Goal: Navigation & Orientation: Find specific page/section

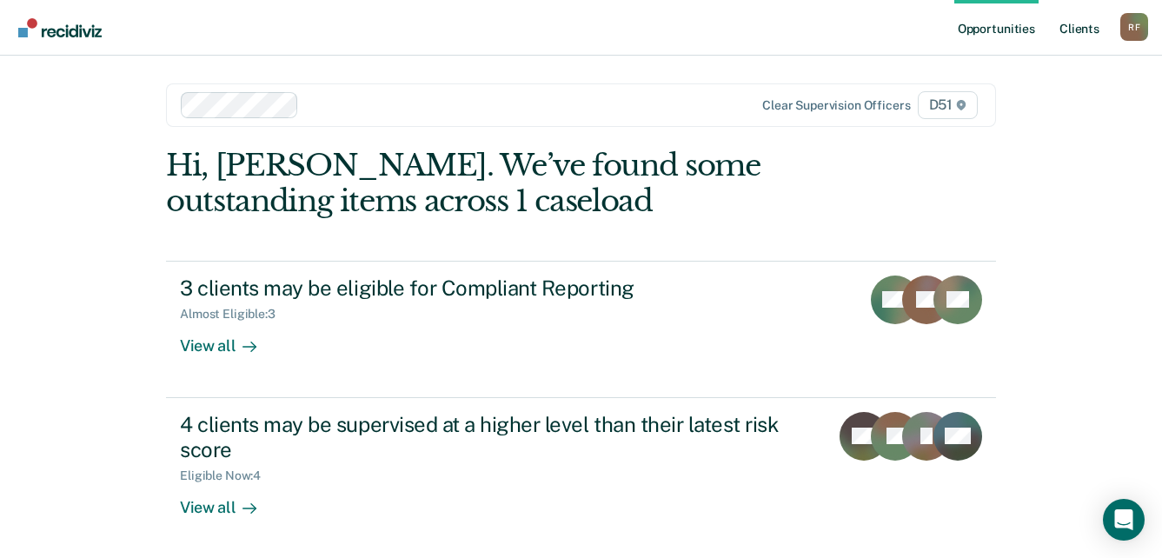
click at [1093, 30] on link "Client s" at bounding box center [1079, 28] width 47 height 56
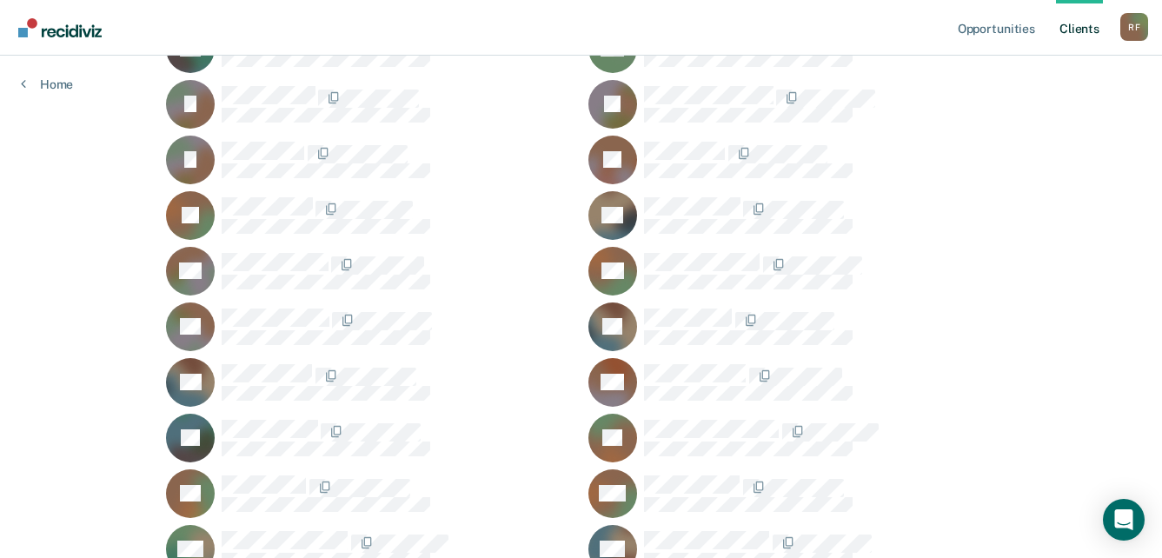
scroll to position [1217, 0]
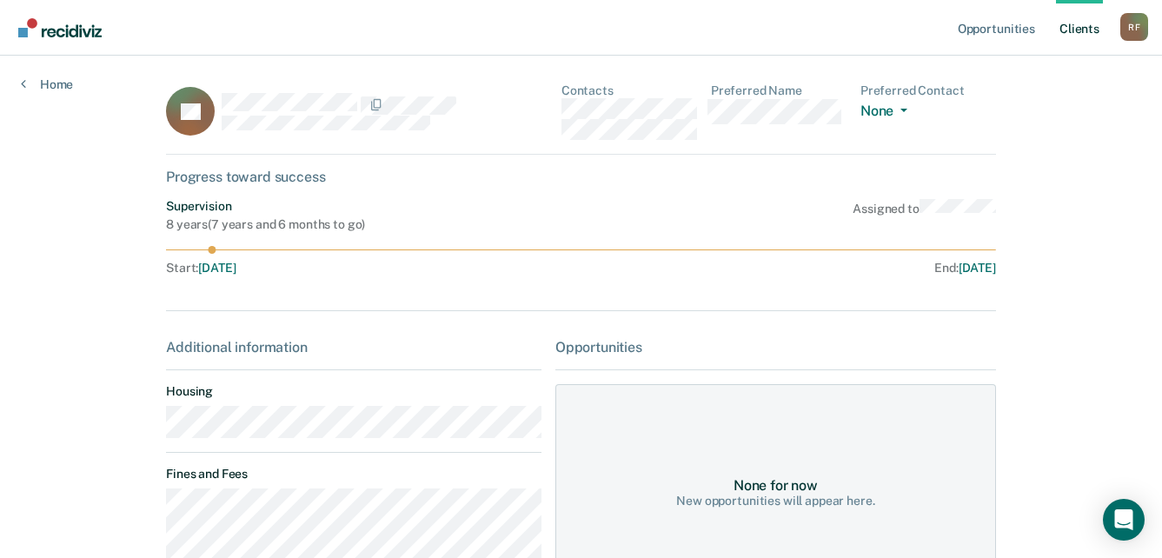
click at [134, 432] on div "Opportunities Client s Ronnel Fisher R F Profile How it works Log Out Home SL C…" at bounding box center [581, 507] width 1162 height 1015
click at [559, 110] on div "SL Contacts Preferred Name Preferred Contact None Call Text Email None" at bounding box center [581, 118] width 830 height 71
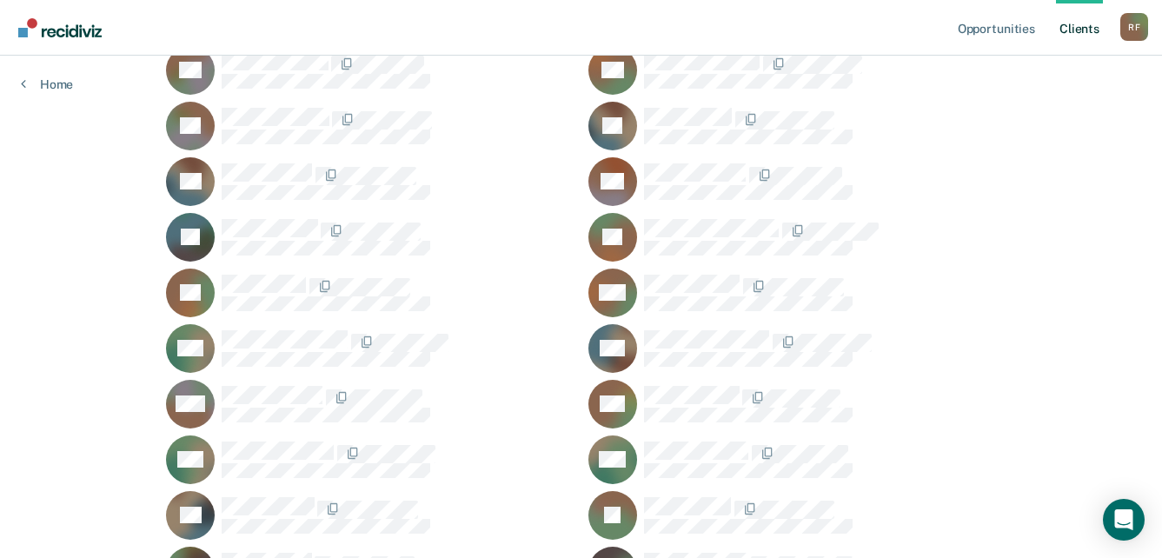
scroll to position [1478, 0]
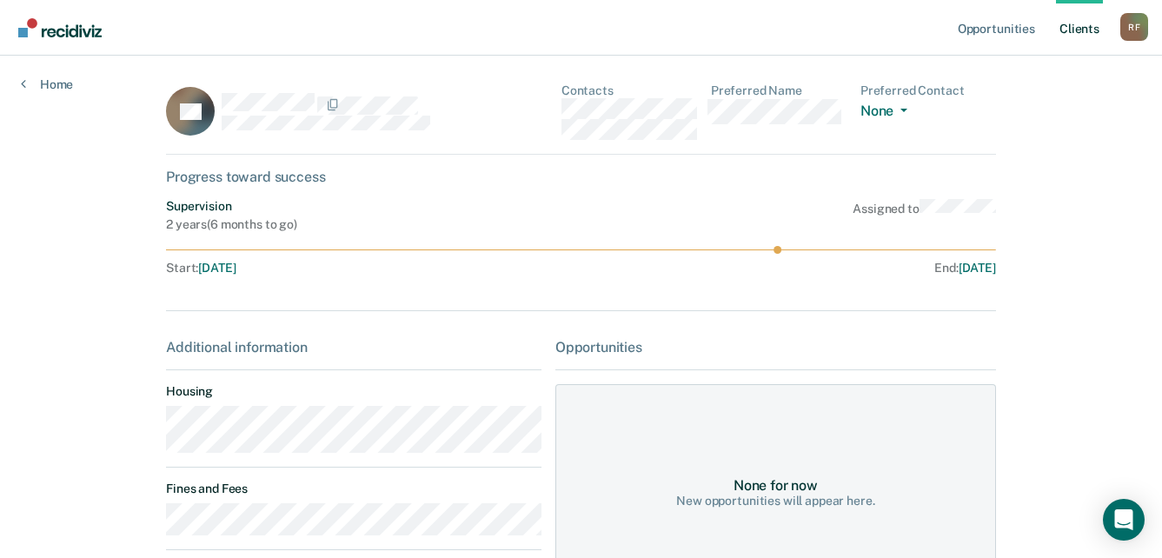
click at [159, 434] on main "TO Contacts Preferred Name Preferred Contact None Call Text Email None Progress…" at bounding box center [581, 392] width 872 height 672
click at [558, 110] on div "TO Contacts Preferred Name Preferred Contact None Call Text Email None" at bounding box center [581, 118] width 830 height 71
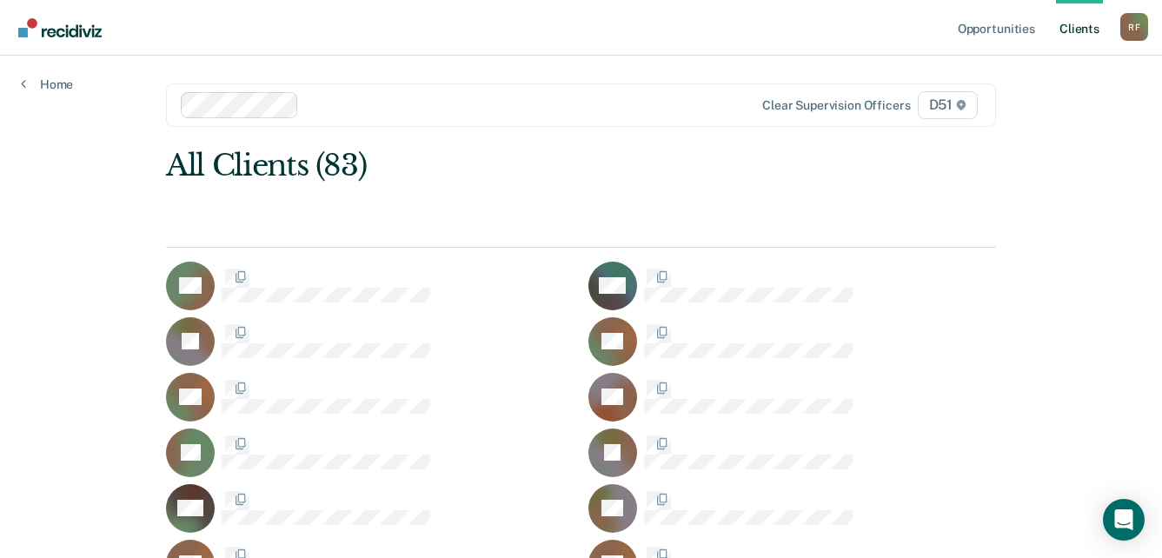
scroll to position [1478, 0]
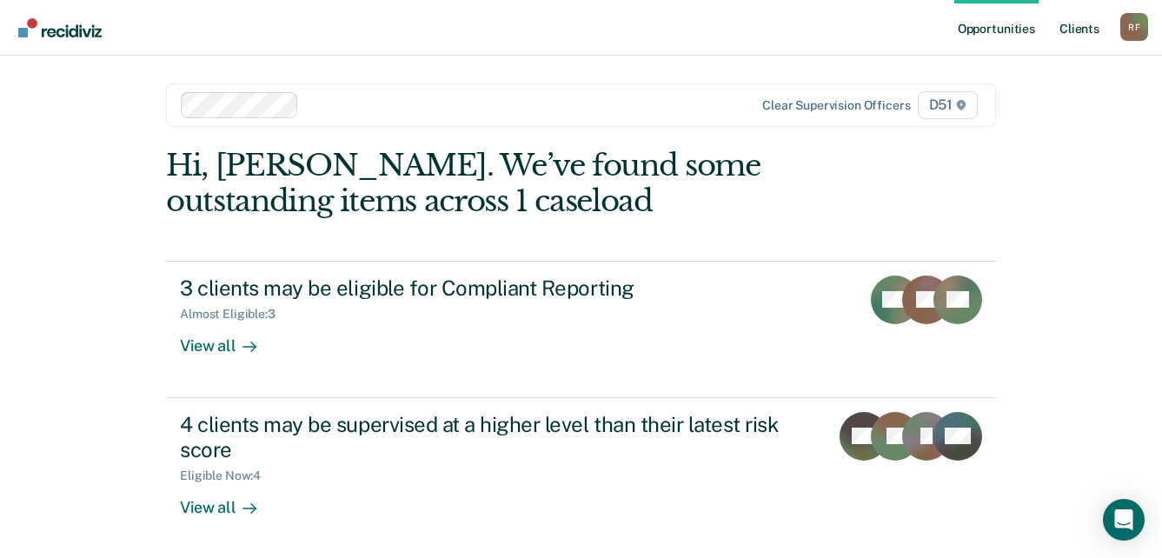
click at [1078, 24] on link "Client s" at bounding box center [1079, 28] width 47 height 56
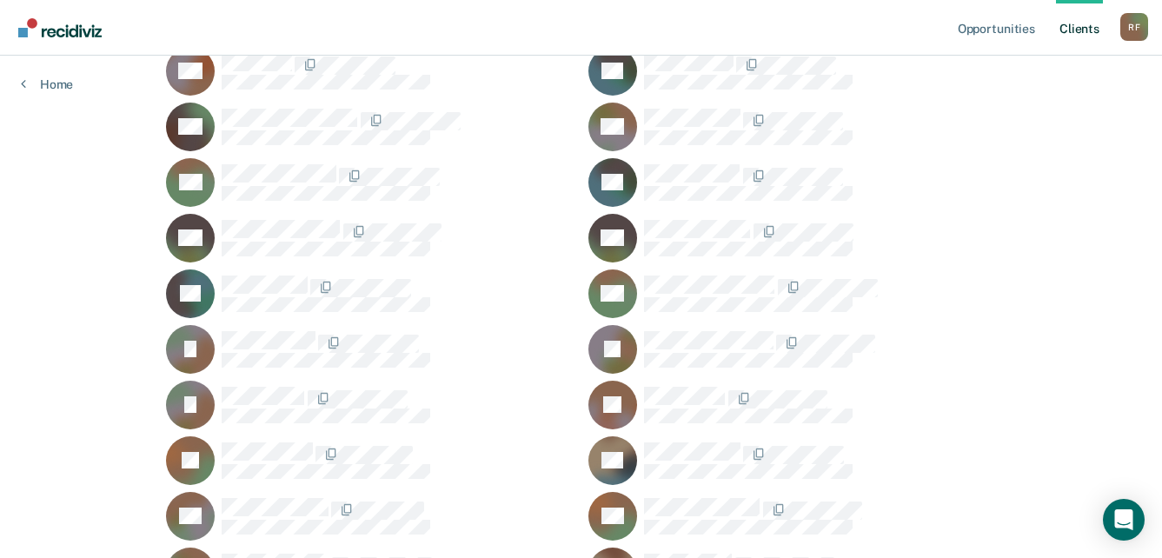
scroll to position [956, 0]
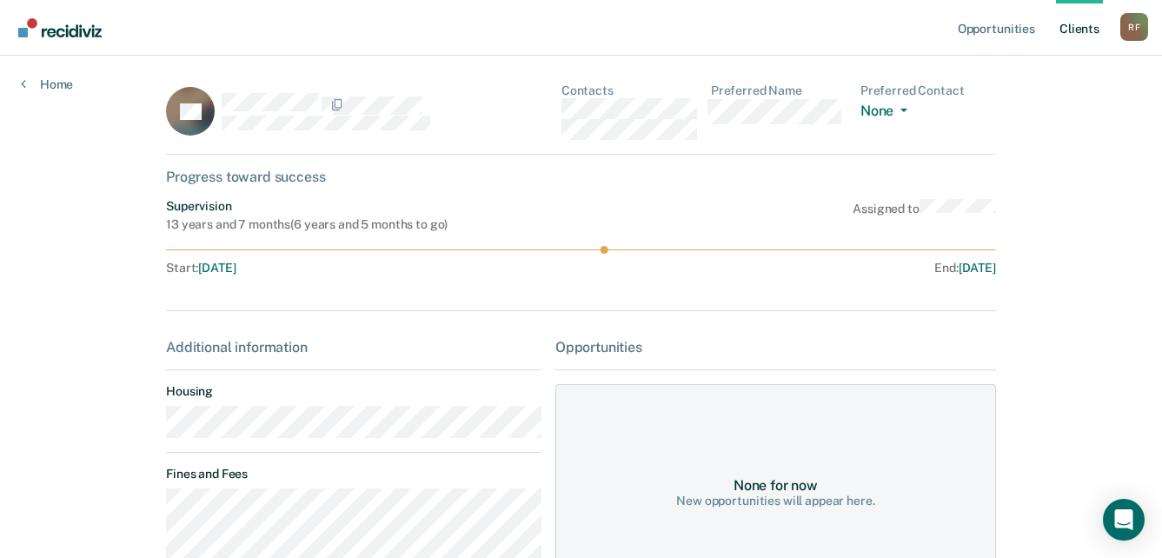
click at [148, 432] on main "PK Contacts Preferred Name Preferred Contact None Call Text Email None Progress…" at bounding box center [581, 519] width 872 height 927
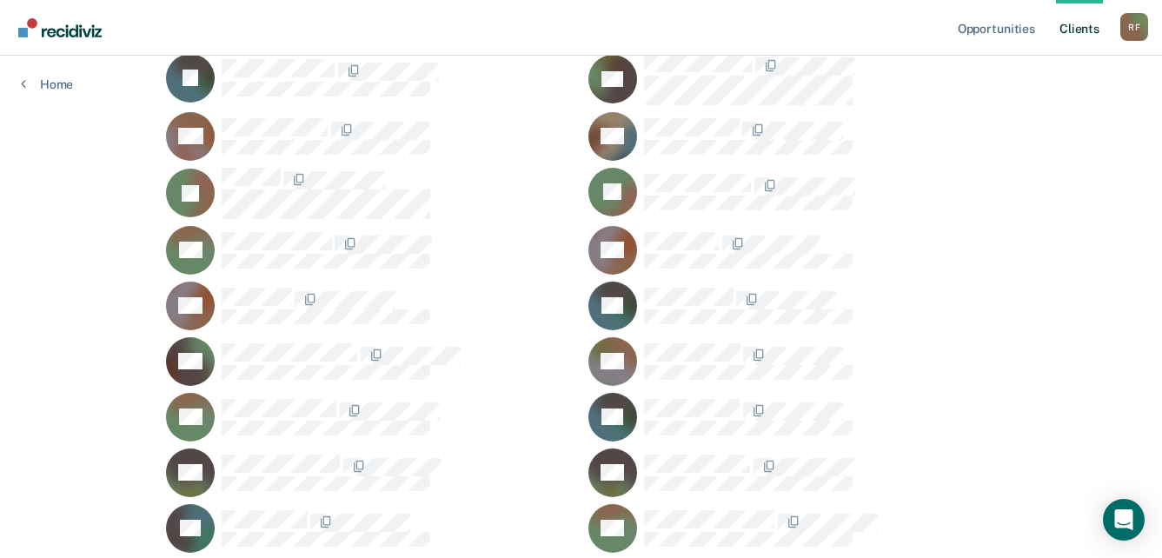
scroll to position [609, 0]
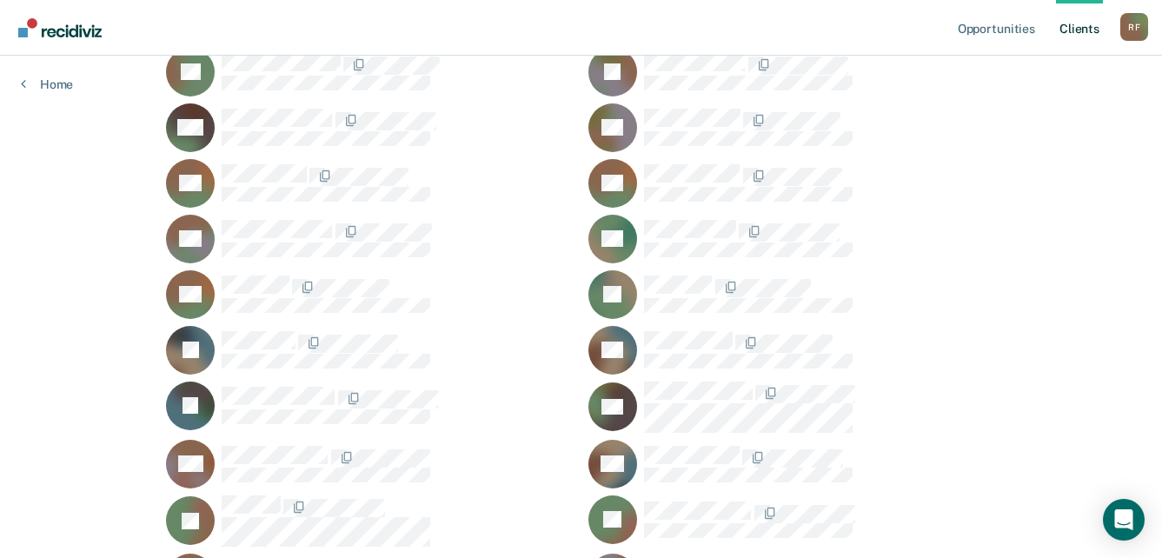
scroll to position [348, 0]
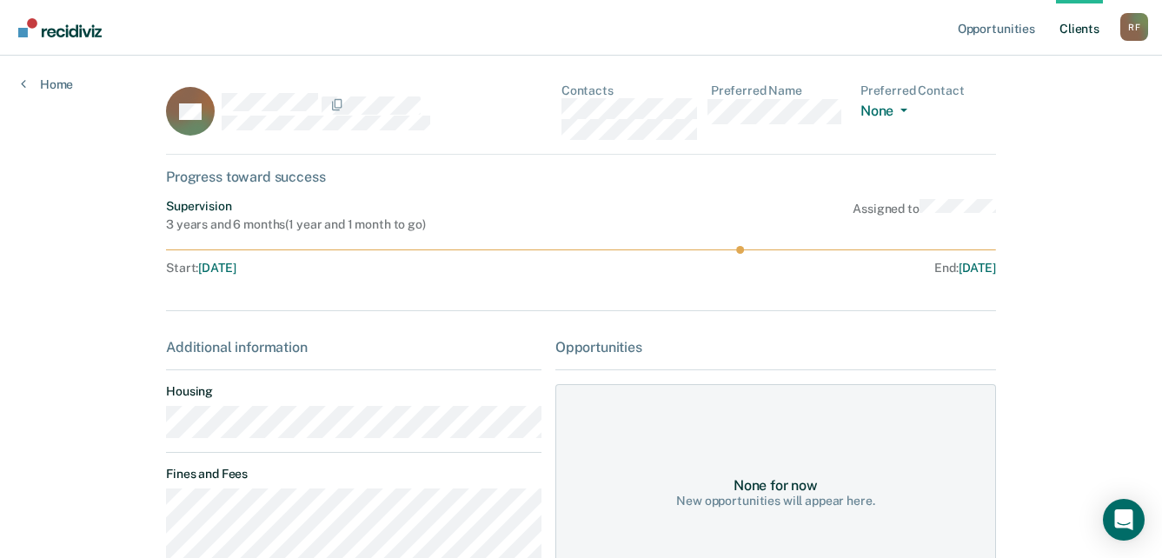
click at [156, 429] on main "BC Contacts Preferred Name Preferred Contact None Call Text Email None Progress…" at bounding box center [581, 452] width 872 height 793
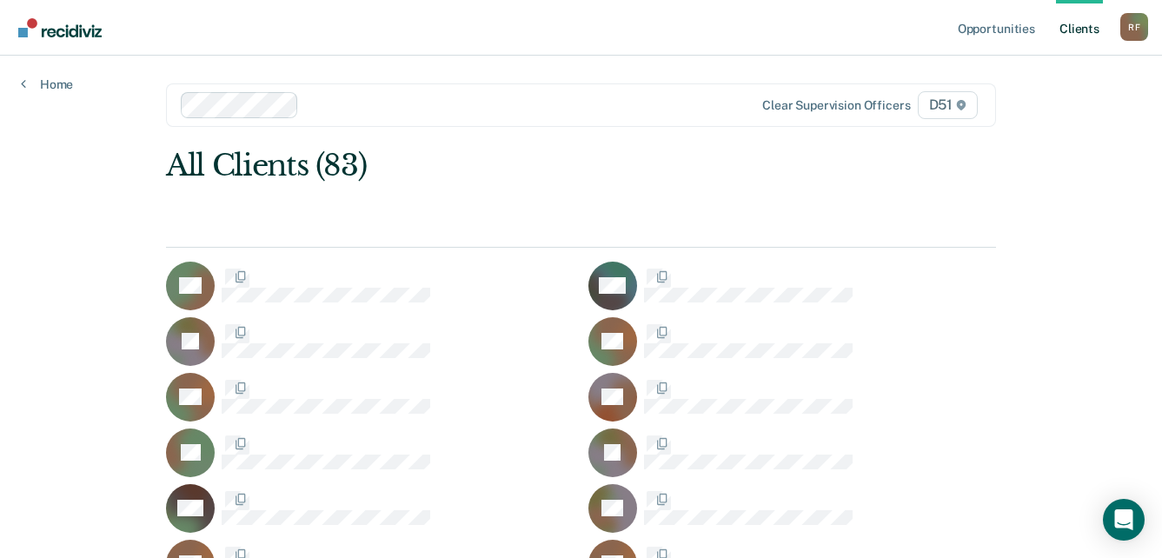
scroll to position [348, 0]
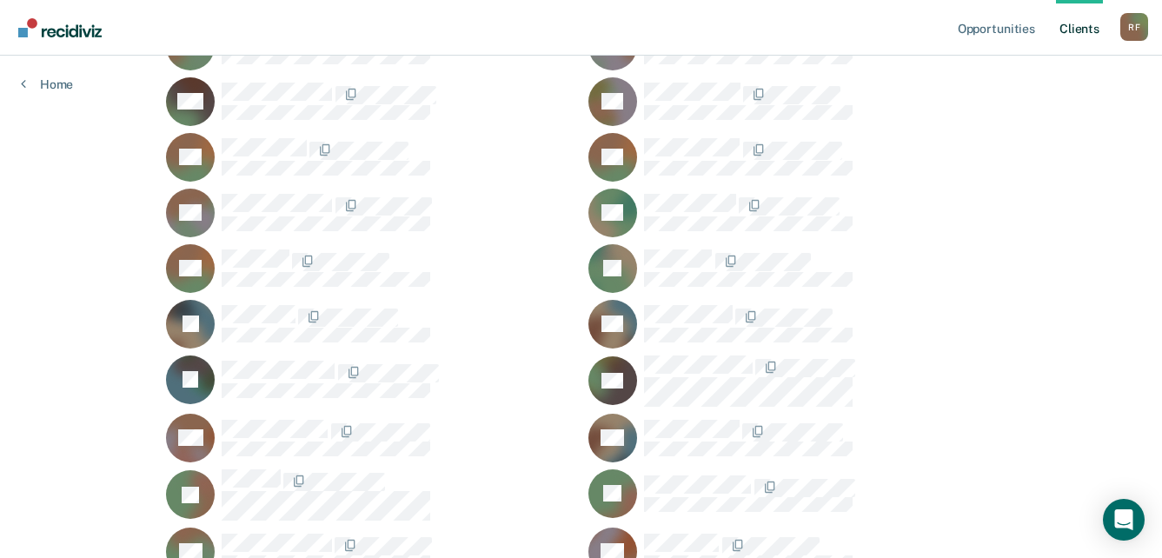
scroll to position [522, 0]
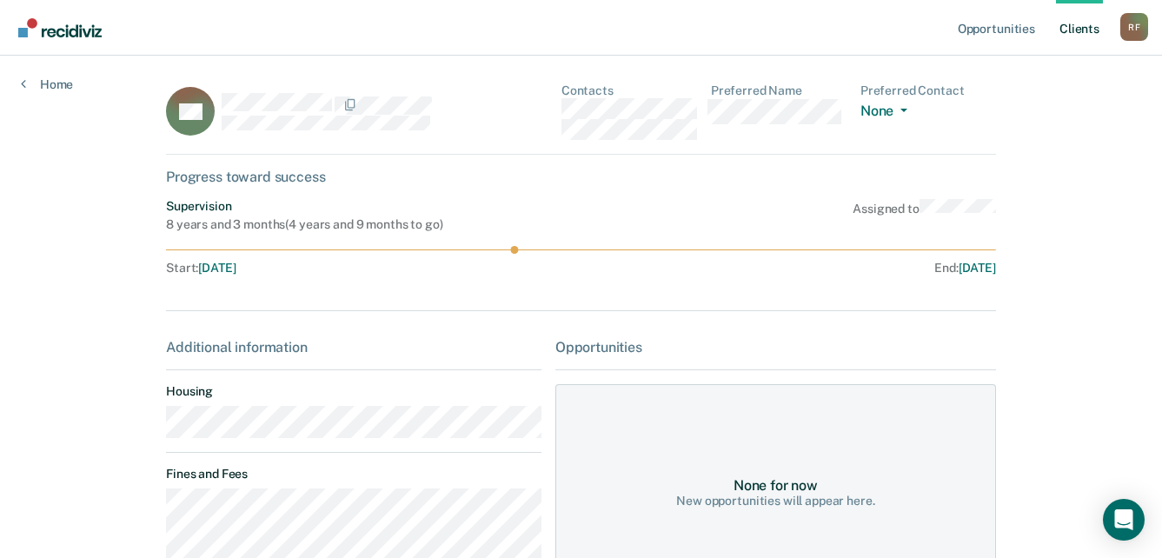
click at [156, 430] on main "BH Contacts Preferred Name Preferred Contact None Call Text Email None Progress…" at bounding box center [581, 519] width 872 height 927
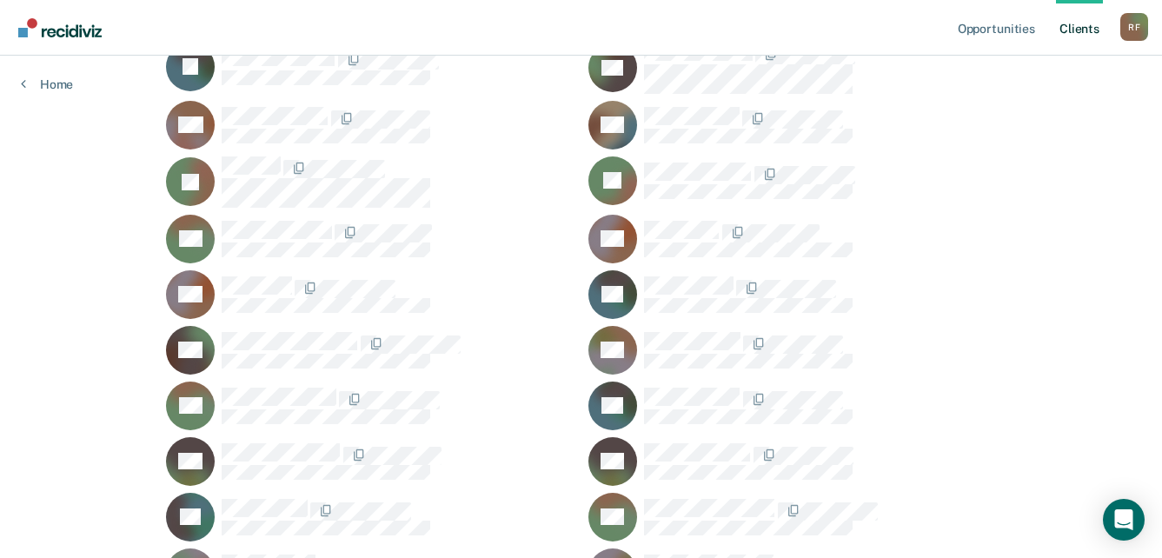
scroll to position [782, 0]
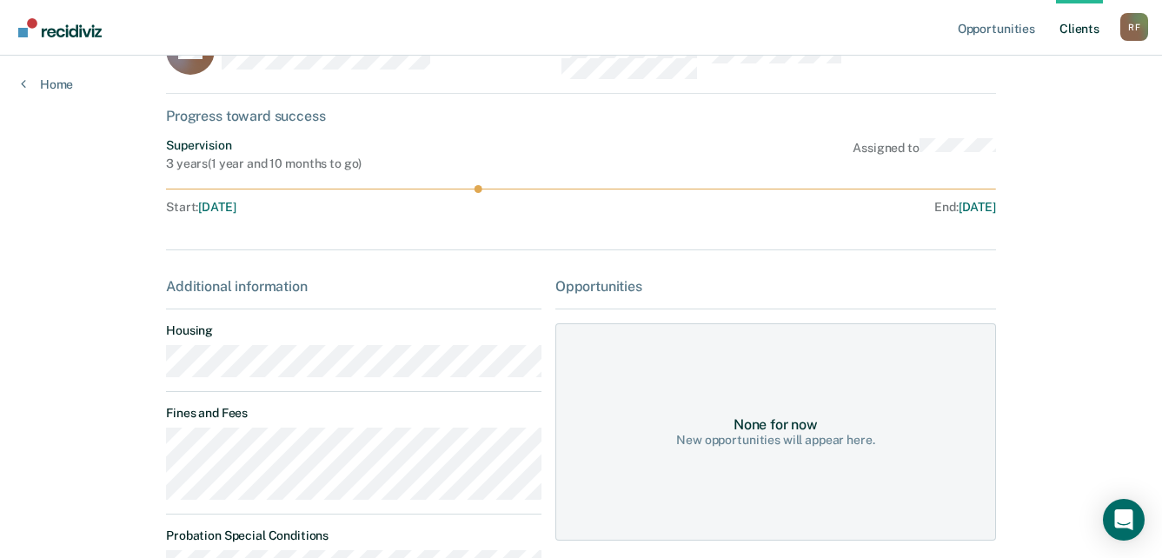
scroll to position [174, 0]
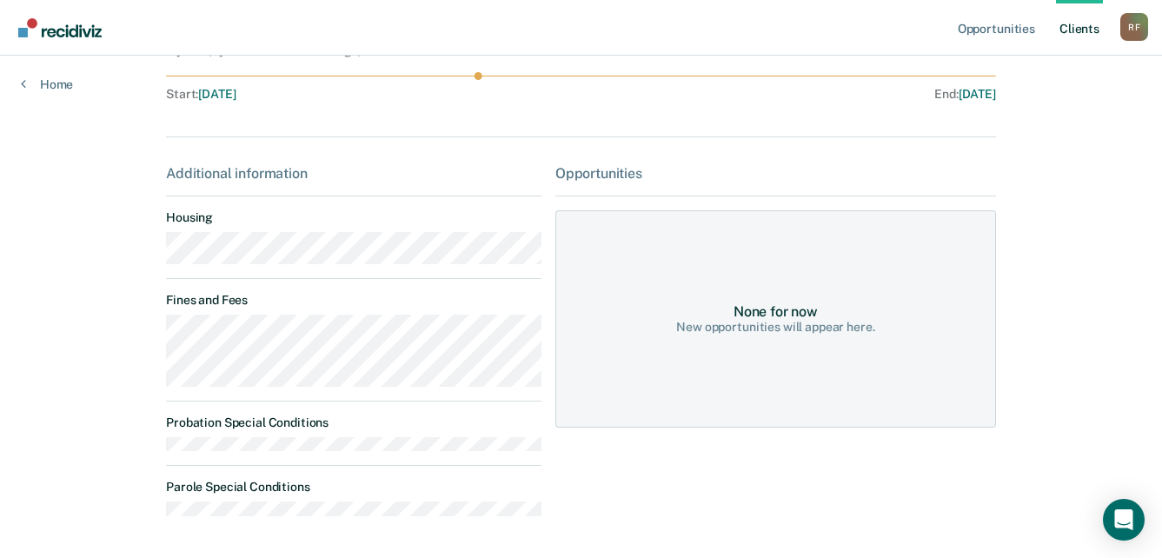
click at [156, 256] on main "AH Contacts Preferred Name Preferred Contact None Call Text Email None Progress…" at bounding box center [581, 230] width 872 height 697
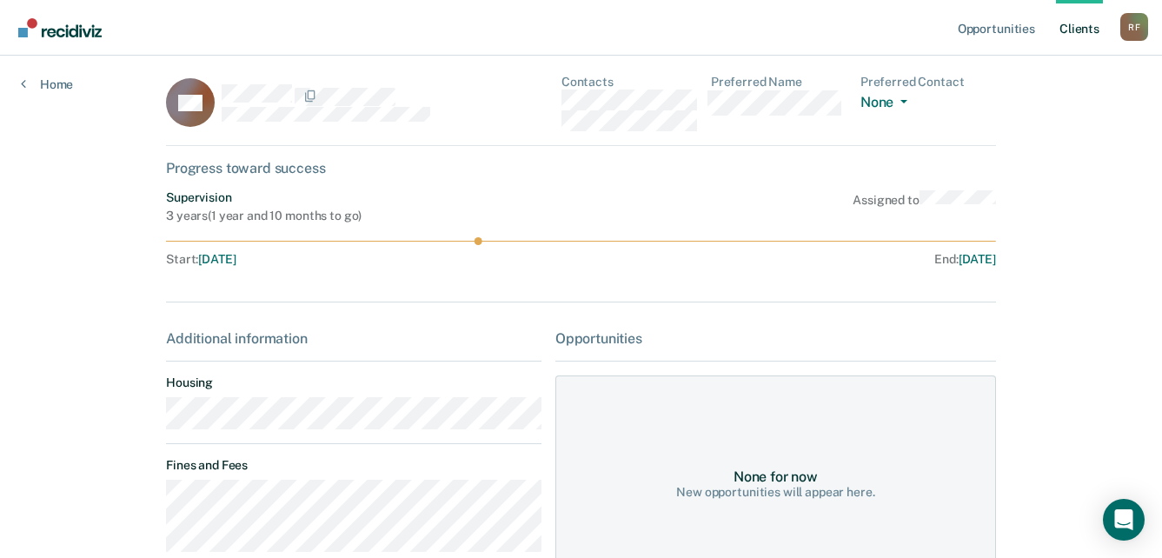
scroll to position [0, 0]
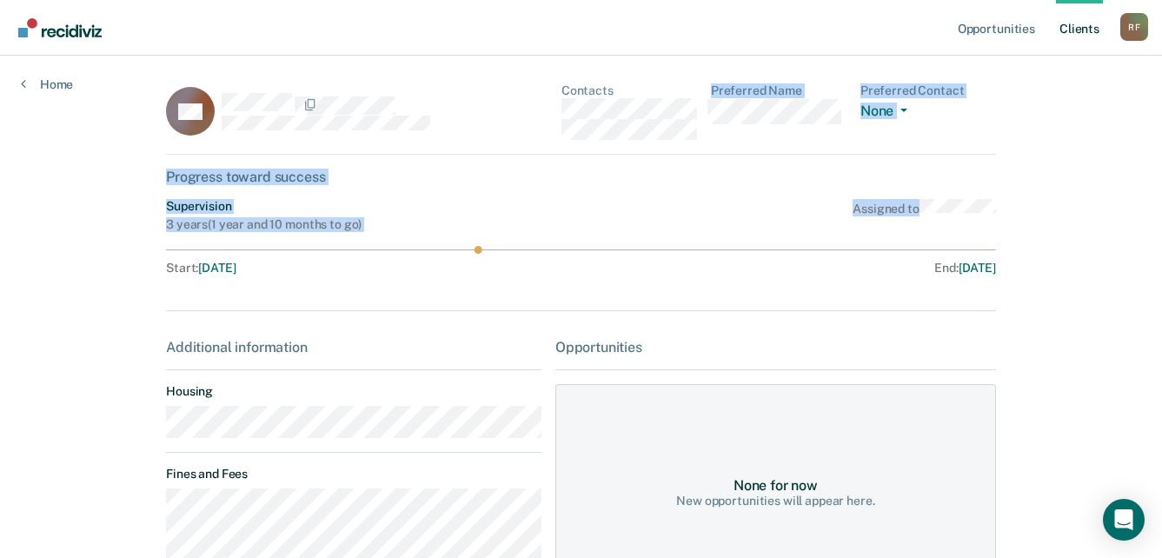
click at [698, 282] on div "AH Contacts Preferred Name Preferred Contact None Call Text Email None Progress…" at bounding box center [581, 404] width 830 height 642
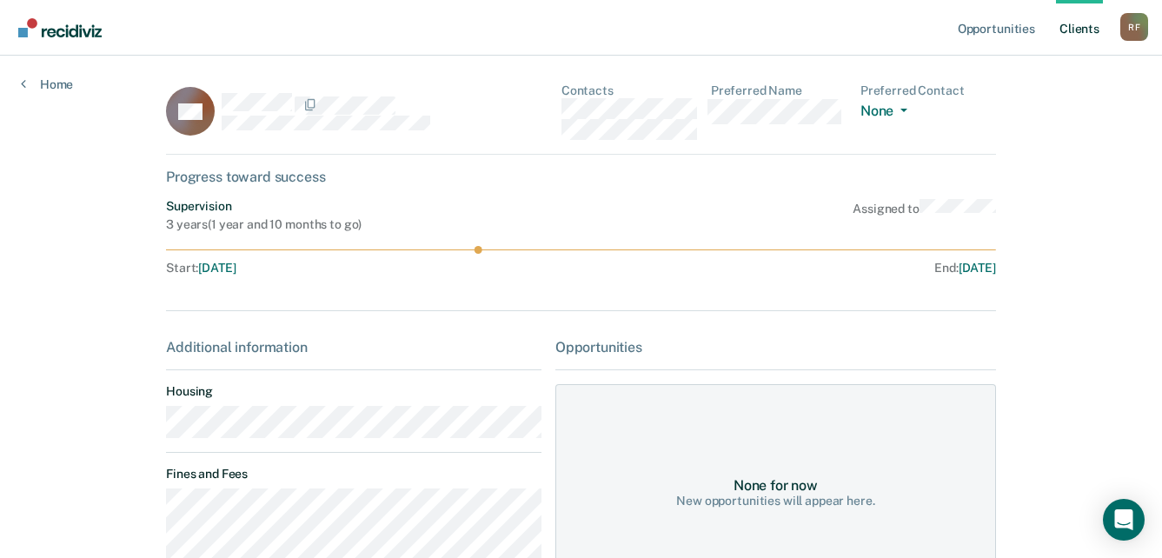
drag, startPoint x: 698, startPoint y: 282, endPoint x: 744, endPoint y: 305, distance: 51.7
click at [740, 301] on div "AH Contacts Preferred Name Preferred Contact None Call Text Email None Progress…" at bounding box center [581, 404] width 830 height 642
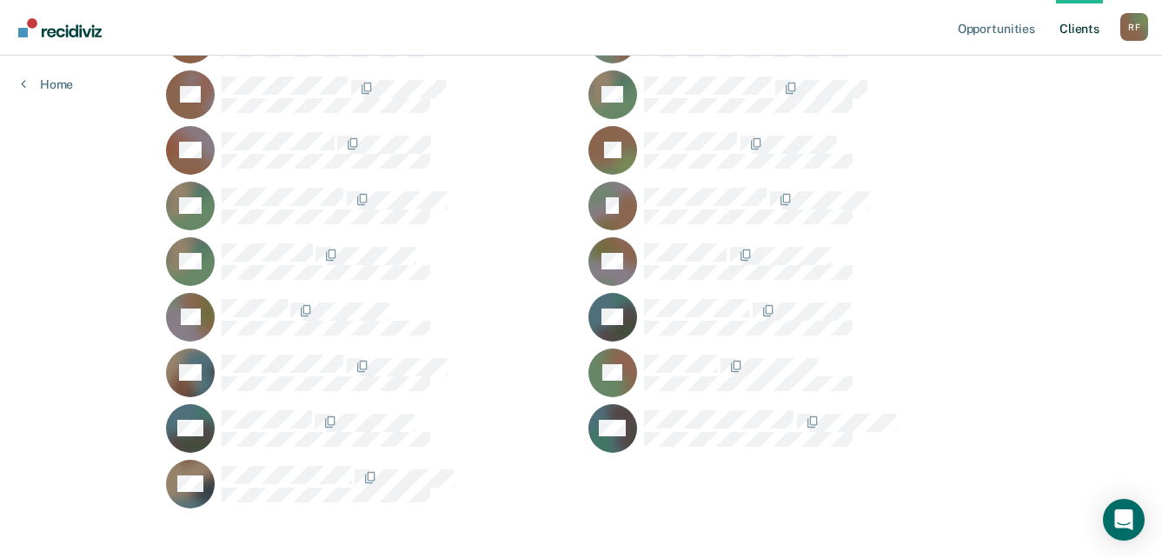
scroll to position [2103, 0]
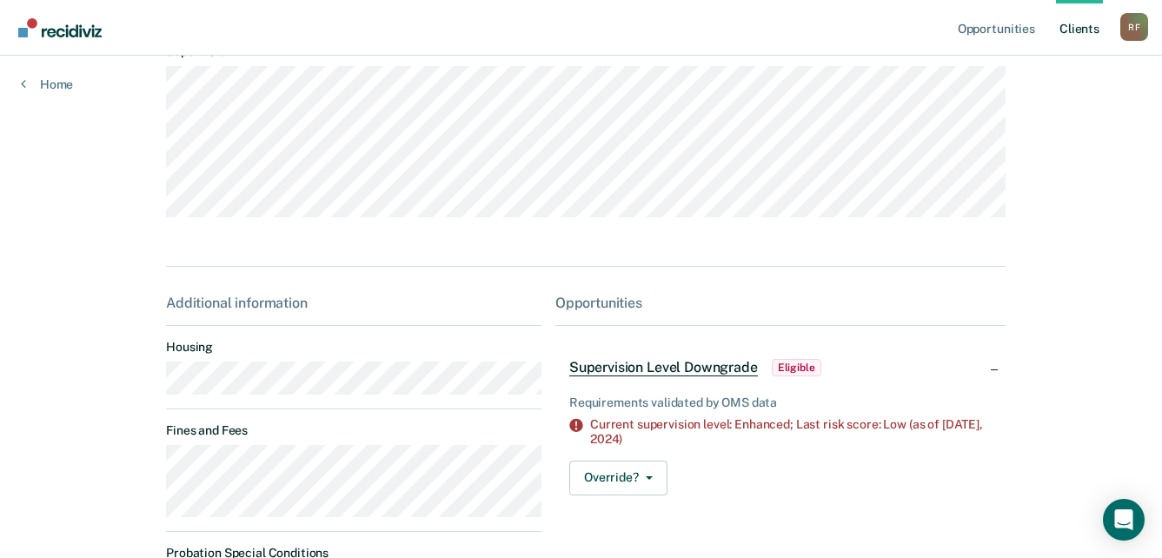
scroll to position [174, 0]
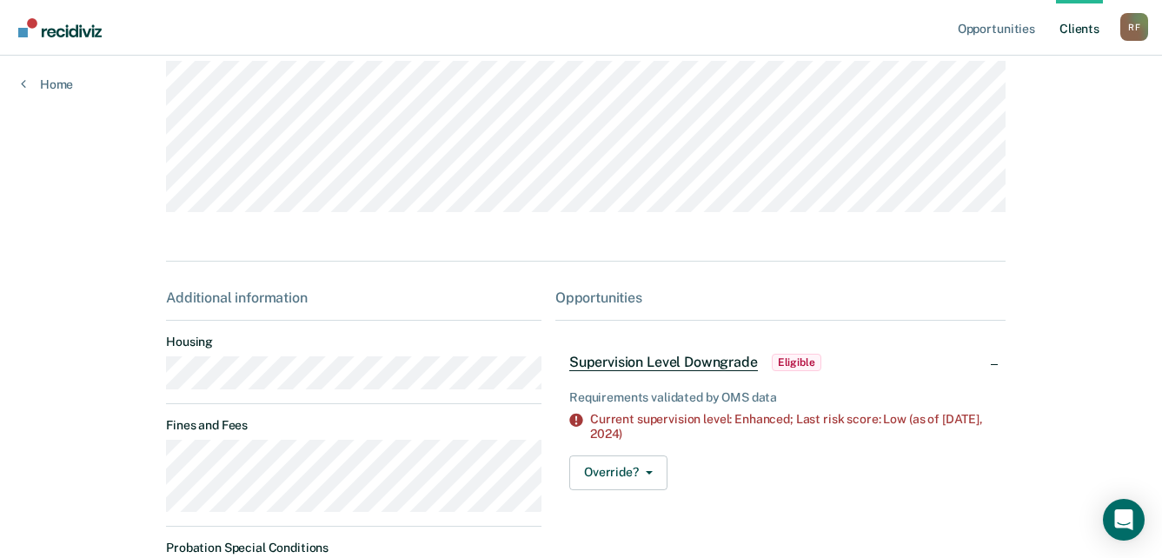
click at [150, 393] on main "SW Contacts Preferred Name Preferred Contact None Call Text Email None Progress…" at bounding box center [581, 293] width 872 height 822
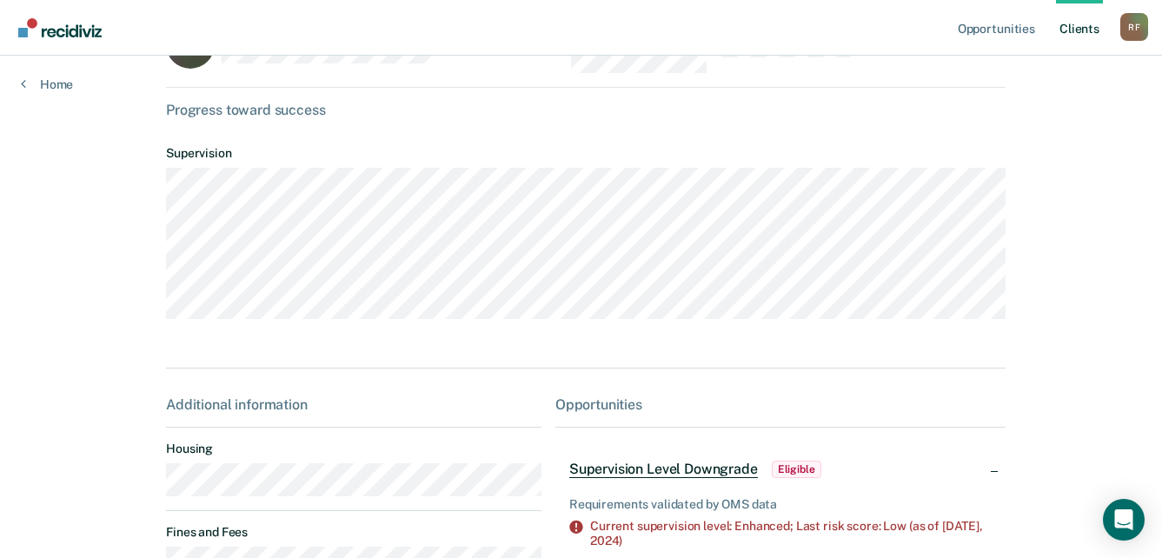
scroll to position [0, 0]
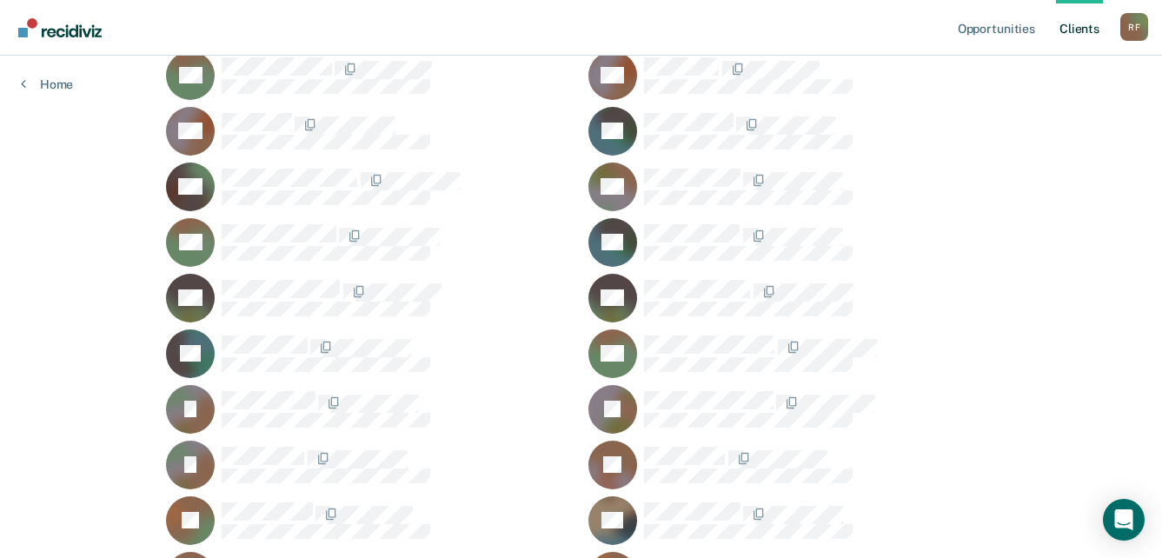
scroll to position [799, 0]
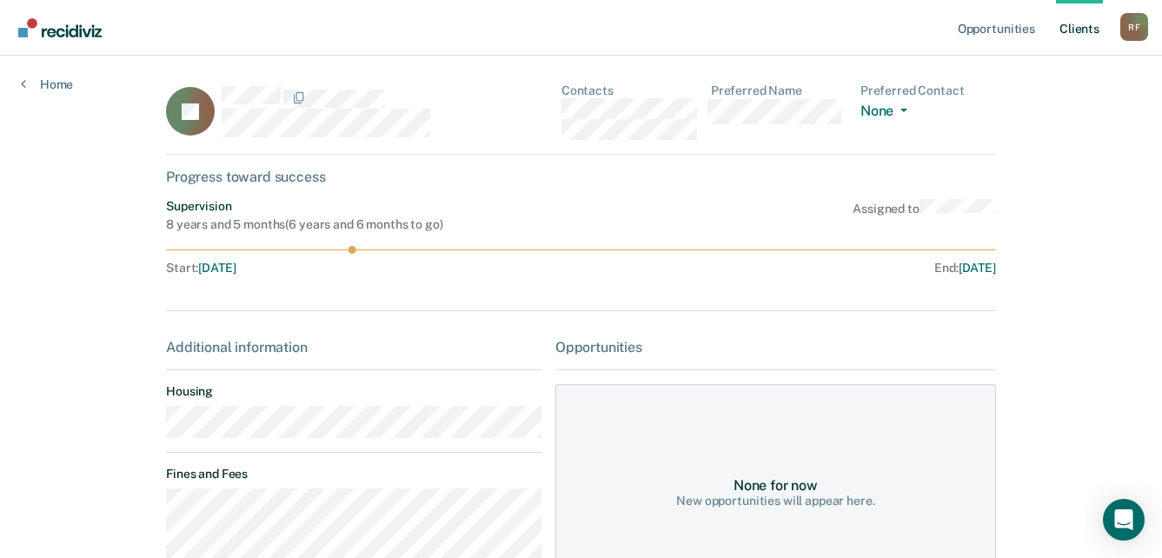
click at [156, 427] on main "IG Contacts Preferred Name Preferred Contact None Call Text Email None Progress…" at bounding box center [581, 538] width 872 height 964
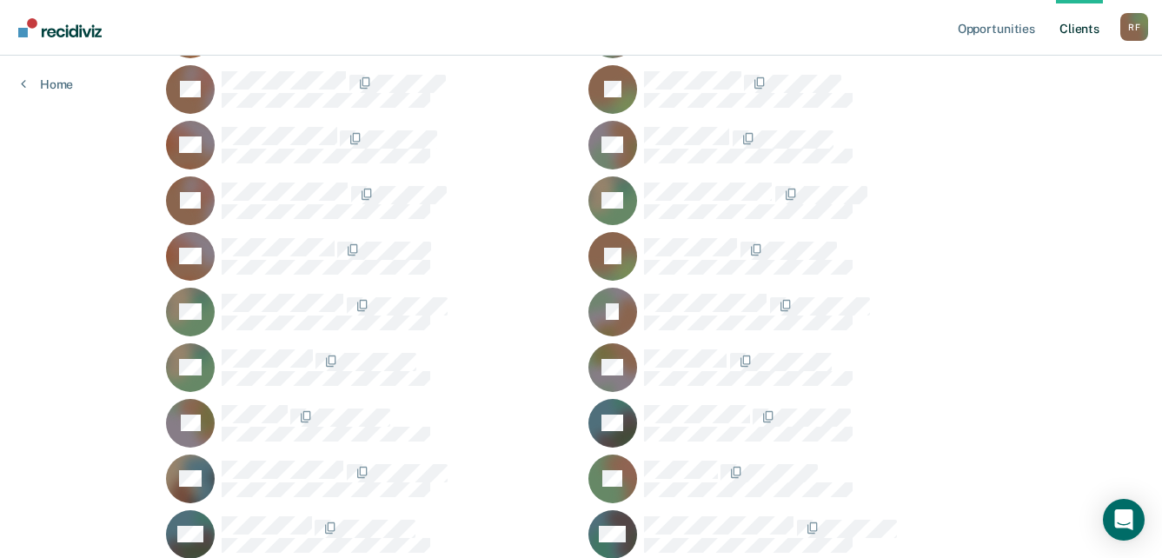
scroll to position [2016, 0]
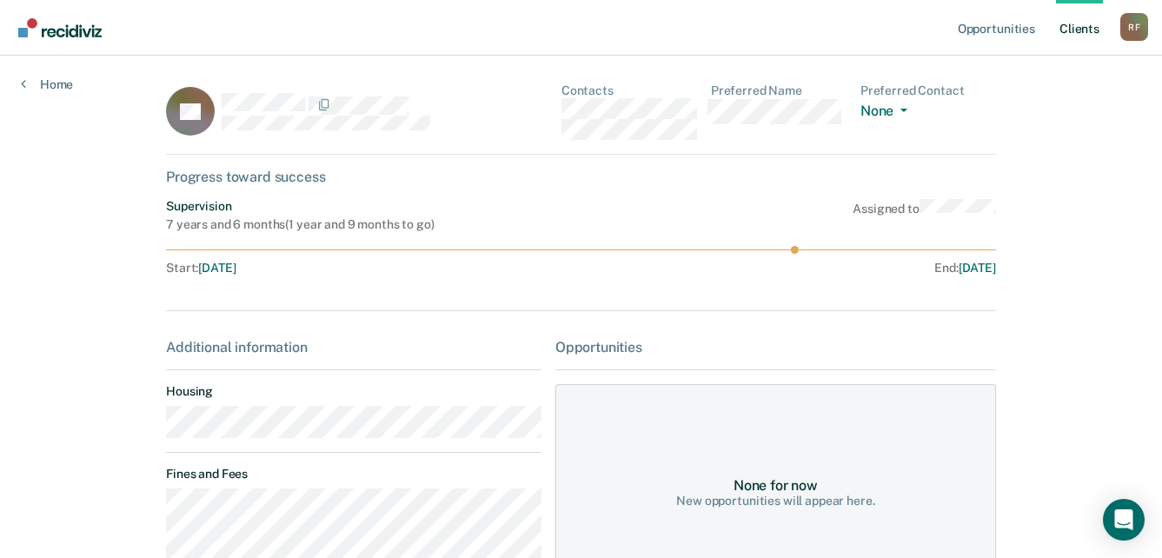
click at [156, 431] on main "DT Contacts Preferred Name Preferred Contact None Call Text Email None Progress…" at bounding box center [581, 474] width 872 height 836
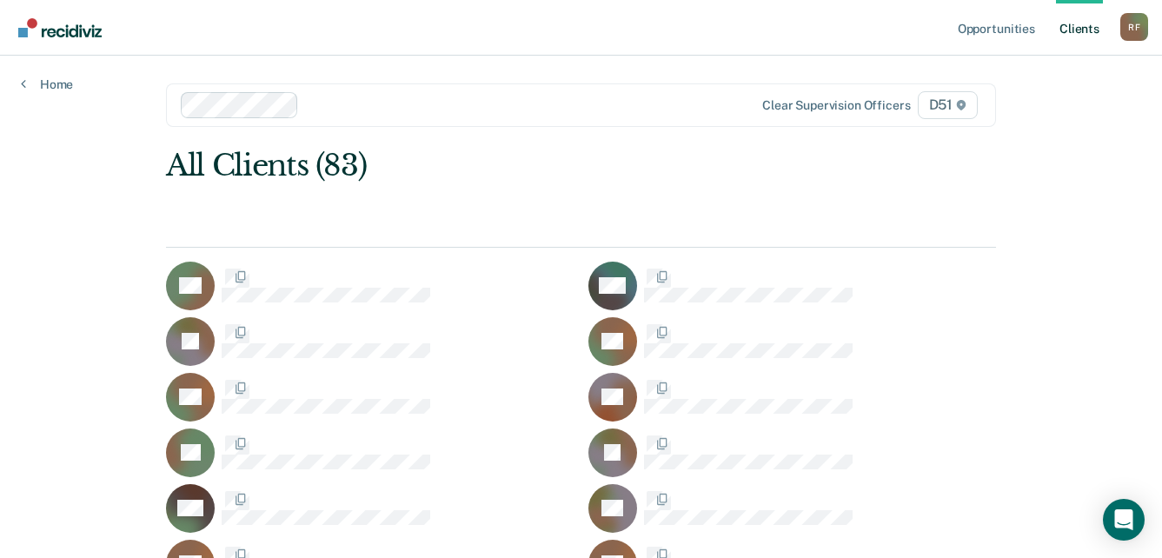
scroll to position [2016, 0]
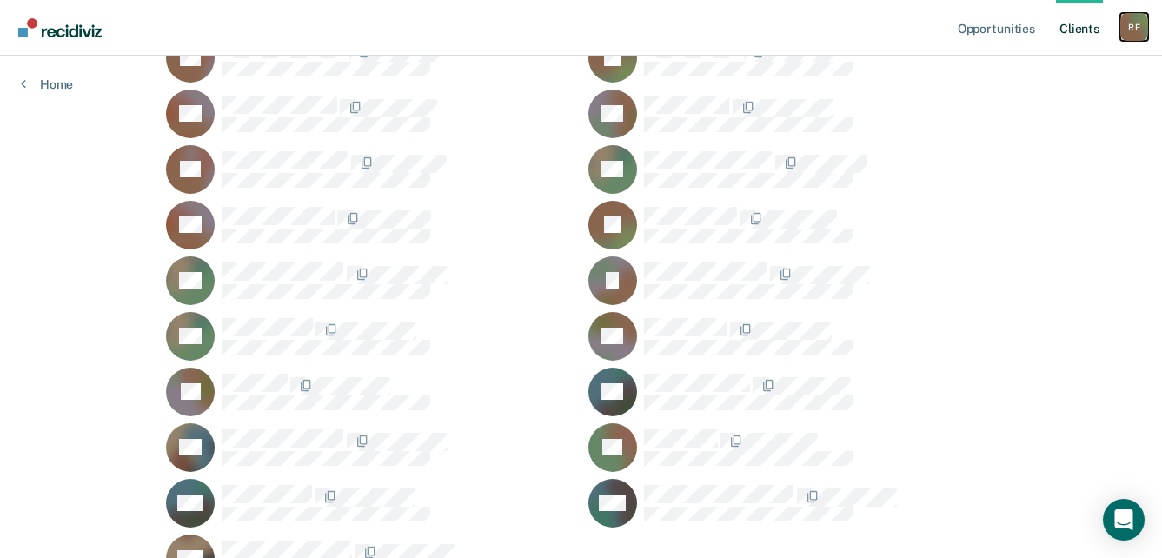
click at [1139, 30] on div "R F" at bounding box center [1135, 27] width 28 height 28
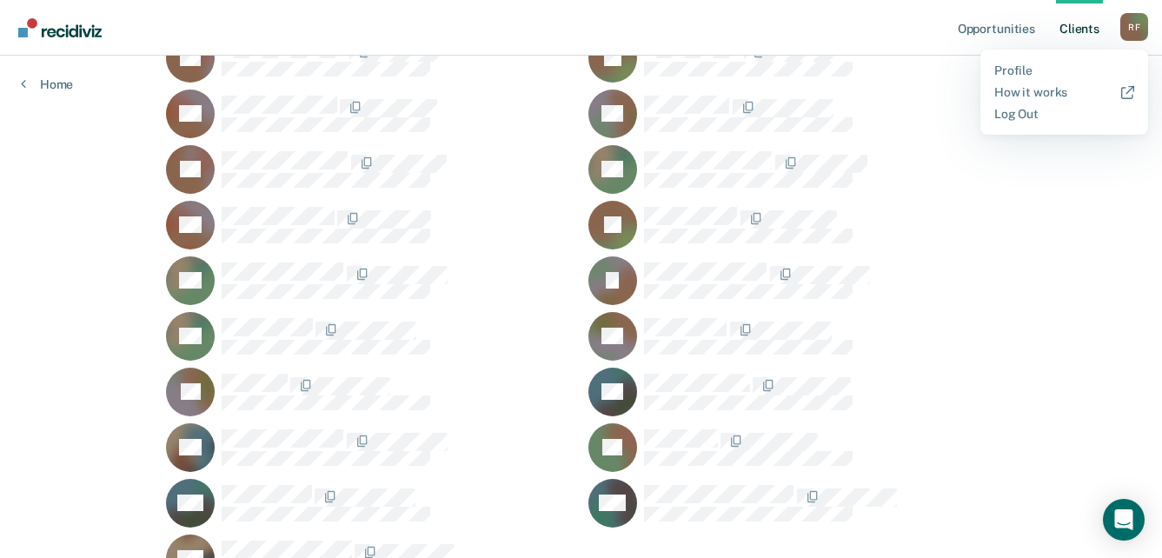
click at [1039, 123] on div "Profile How it works Log Out" at bounding box center [1065, 92] width 168 height 85
click at [1012, 114] on link "Log Out" at bounding box center [1065, 114] width 140 height 15
